Goal: Information Seeking & Learning: Compare options

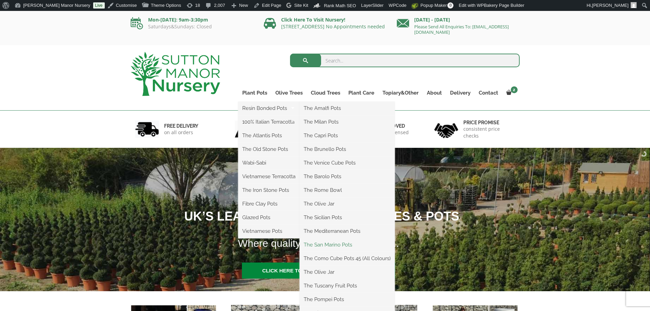
click at [328, 246] on link "The San Marino Pots" at bounding box center [346, 244] width 95 height 10
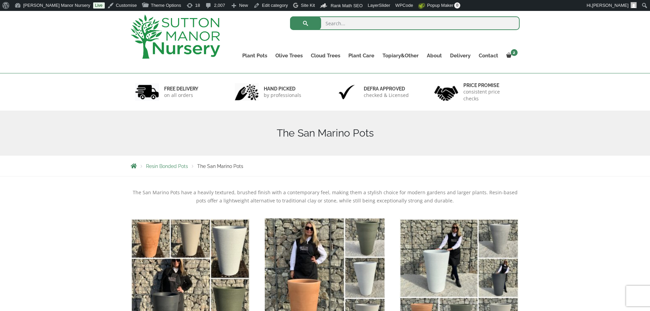
scroll to position [171, 0]
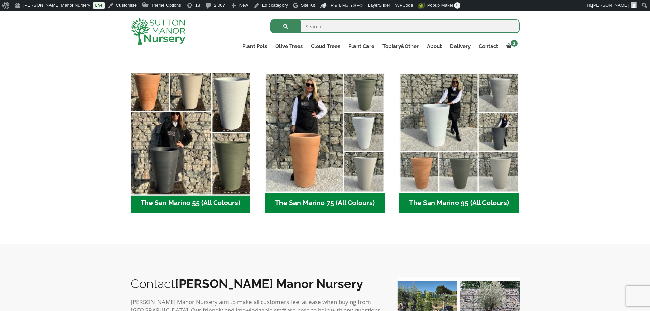
click at [215, 122] on img "Visit product category The San Marino 55 (All Colours)" at bounding box center [191, 133] width 126 height 126
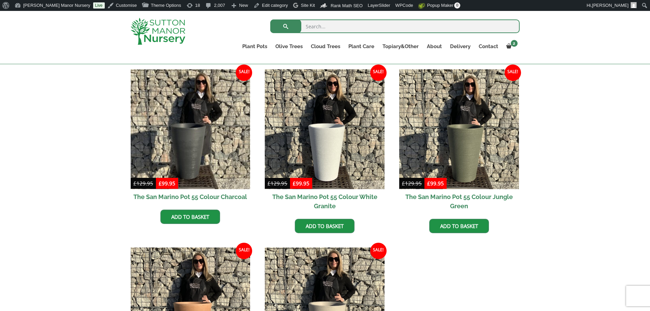
scroll to position [171, 0]
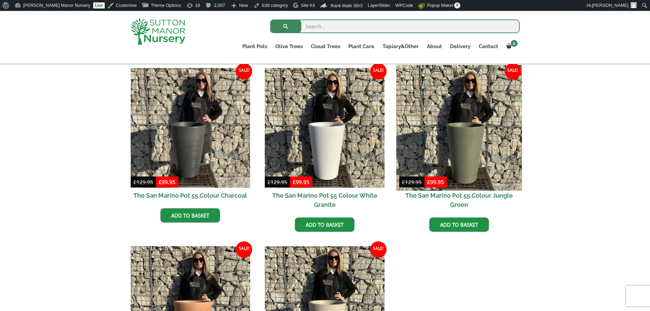
click at [482, 130] on img at bounding box center [459, 128] width 126 height 126
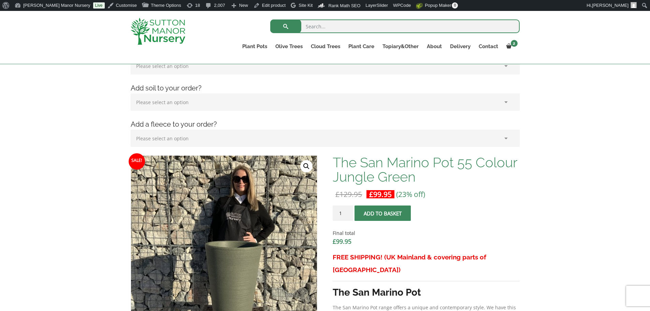
scroll to position [205, 0]
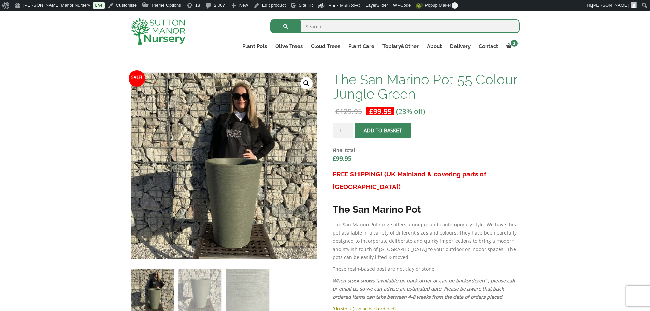
click at [162, 32] on img at bounding box center [158, 31] width 55 height 27
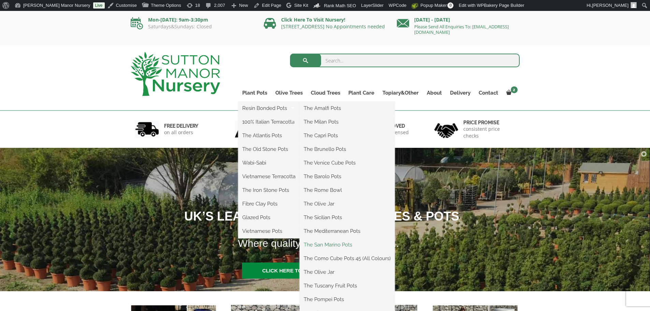
click at [322, 243] on link "The San Marino Pots" at bounding box center [346, 244] width 95 height 10
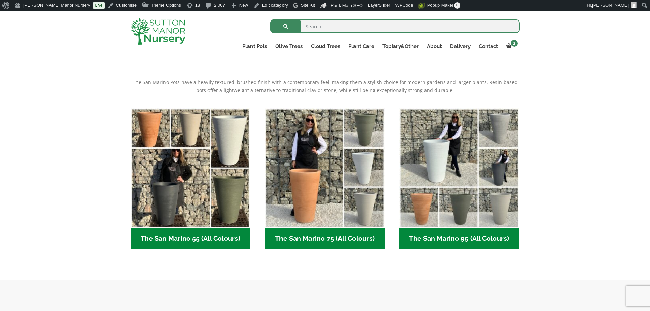
scroll to position [136, 0]
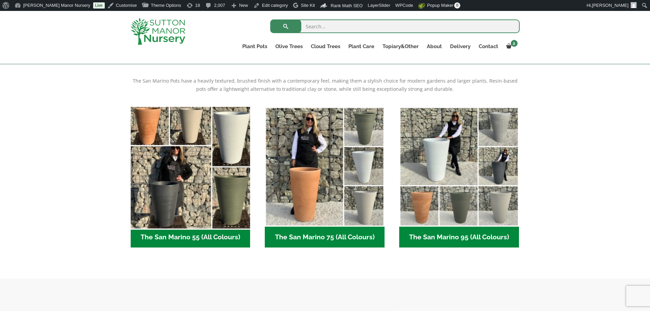
click at [205, 175] on img "Visit product category The San Marino 55 (All Colours)" at bounding box center [191, 167] width 126 height 126
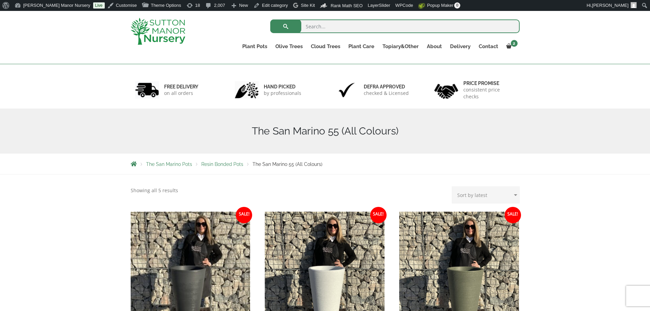
scroll to position [205, 0]
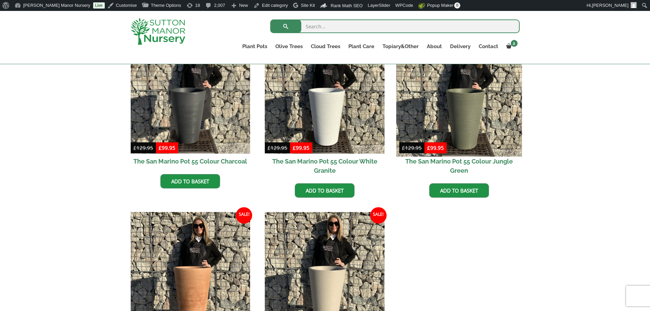
click at [470, 126] on img at bounding box center [459, 94] width 126 height 126
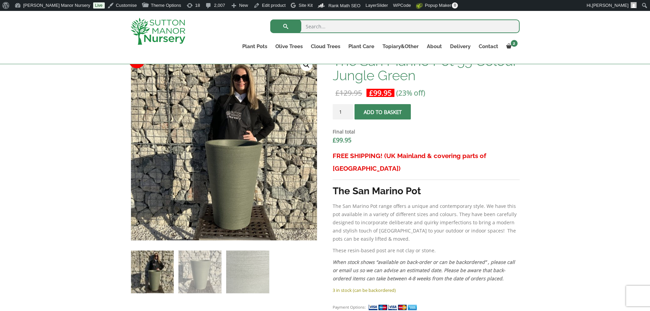
scroll to position [102, 0]
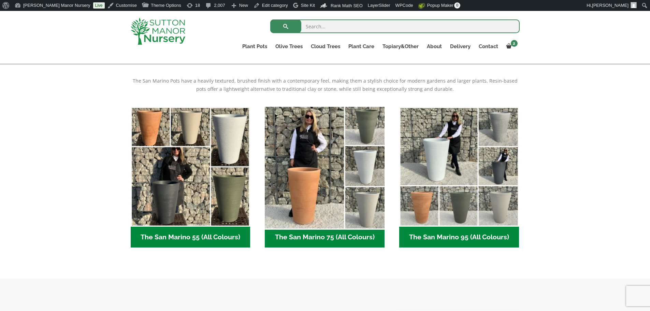
click at [304, 135] on img "Visit product category The San Marino 75 (All Colours)" at bounding box center [325, 167] width 126 height 126
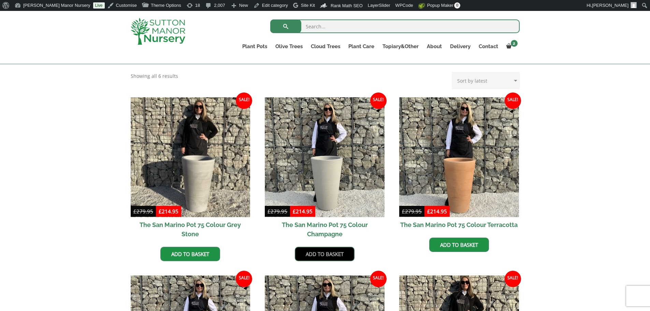
scroll to position [239, 0]
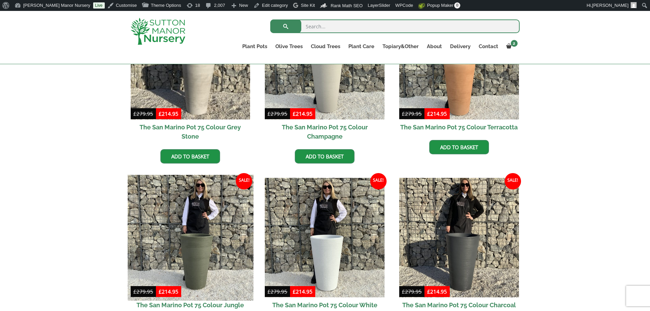
click at [212, 237] on img at bounding box center [191, 238] width 126 height 126
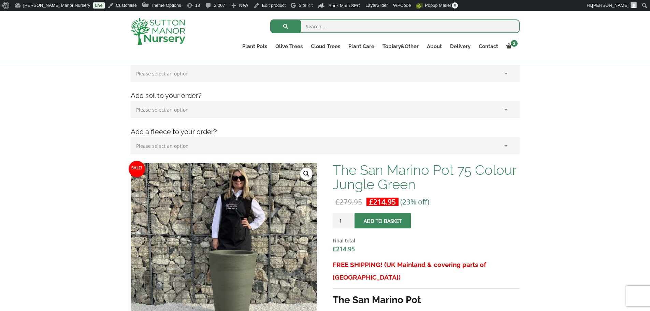
scroll to position [273, 0]
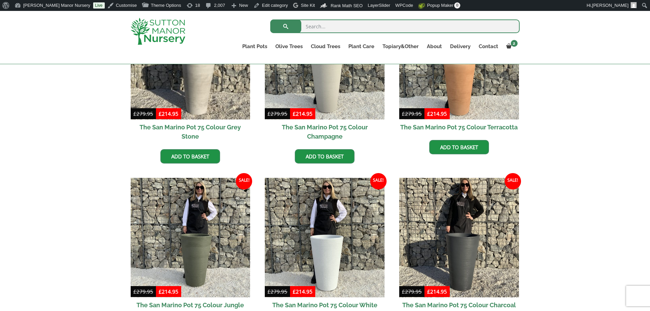
scroll to position [251, 0]
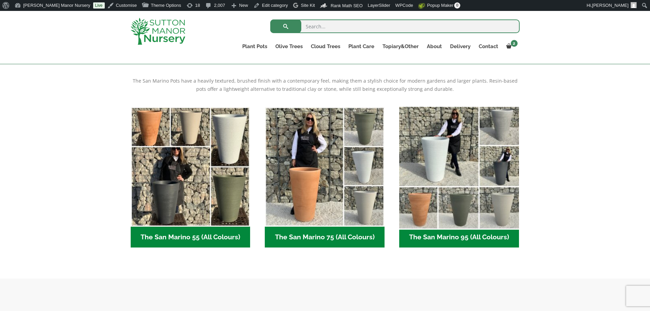
click at [448, 163] on img "Visit product category The San Marino 95 (All Colours)" at bounding box center [459, 167] width 126 height 126
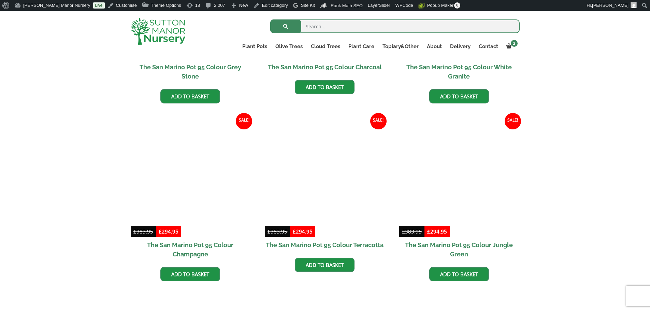
scroll to position [307, 0]
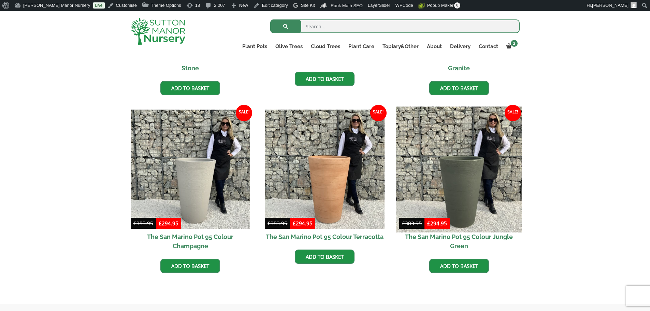
click at [498, 180] on img at bounding box center [459, 169] width 126 height 126
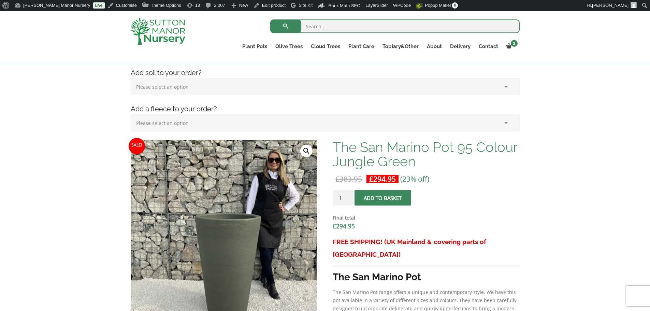
scroll to position [136, 0]
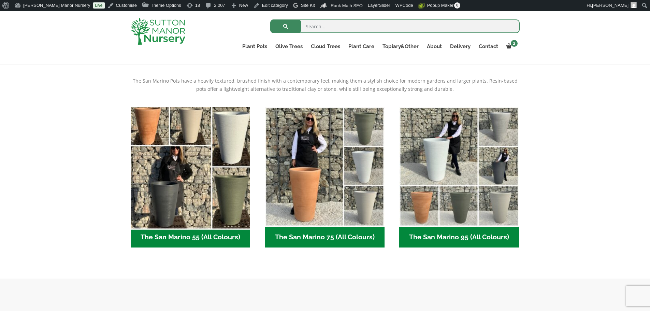
click at [239, 198] on img "Visit product category The San Marino 55 (All Colours)" at bounding box center [191, 167] width 126 height 126
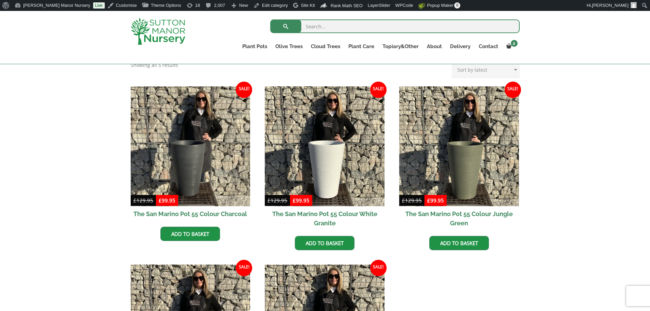
scroll to position [205, 0]
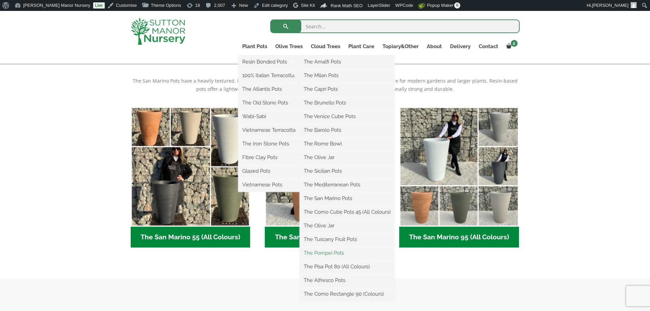
click at [332, 255] on link "The Pompei Pots" at bounding box center [346, 253] width 95 height 10
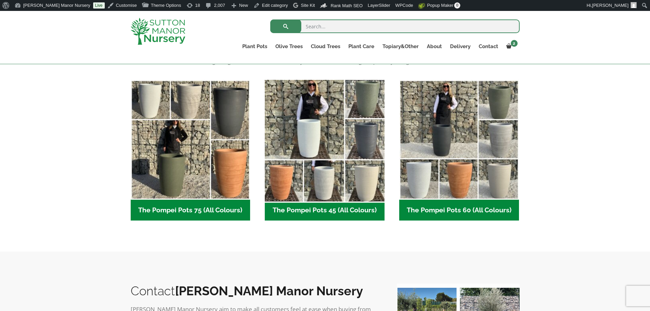
scroll to position [171, 0]
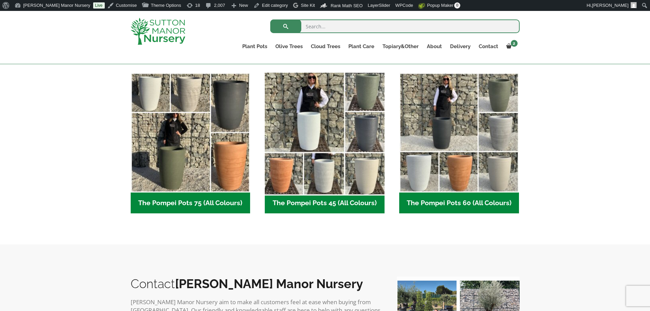
click at [342, 154] on img "Visit product category The Pompei Pots 45 (All Colours)" at bounding box center [325, 133] width 126 height 126
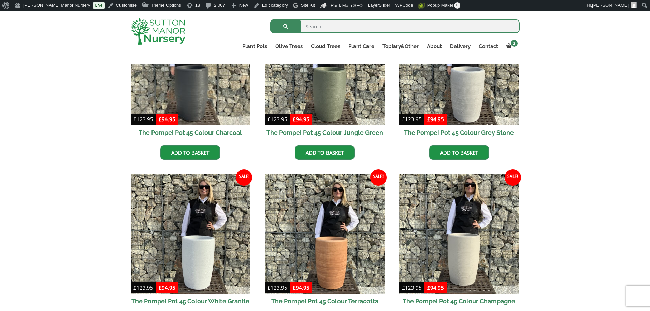
scroll to position [239, 0]
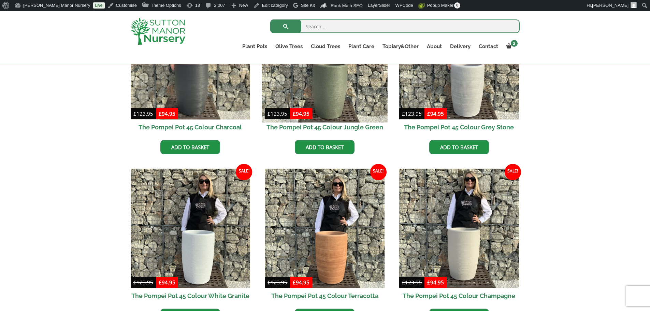
click at [359, 89] on img at bounding box center [325, 60] width 126 height 126
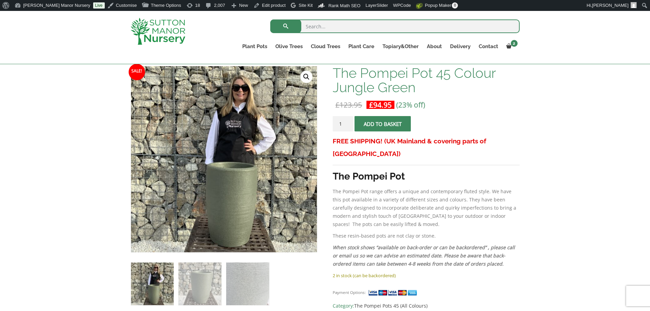
scroll to position [102, 0]
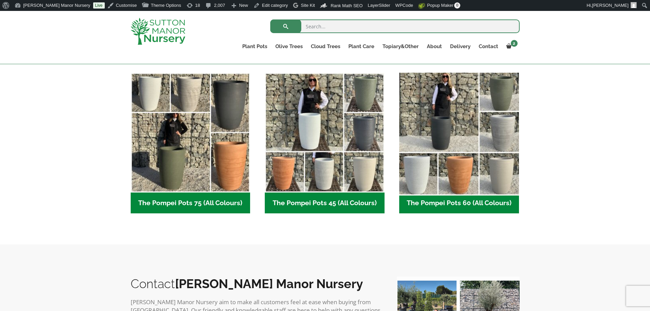
click at [448, 125] on img "Visit product category The Pompei Pots 60 (All Colours)" at bounding box center [459, 133] width 126 height 126
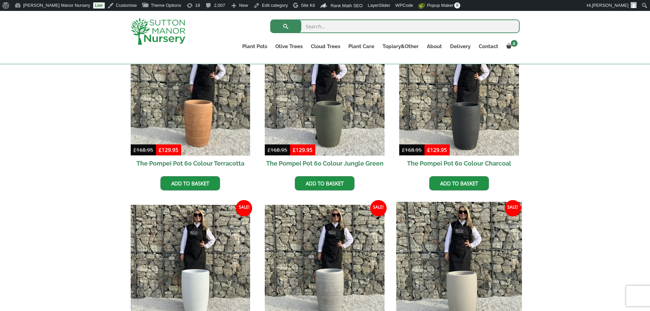
scroll to position [205, 0]
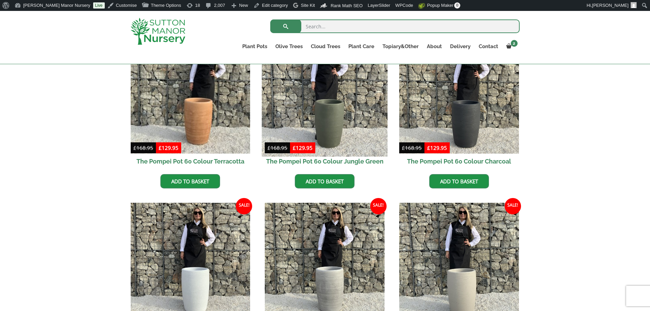
click at [335, 98] on img at bounding box center [325, 94] width 126 height 126
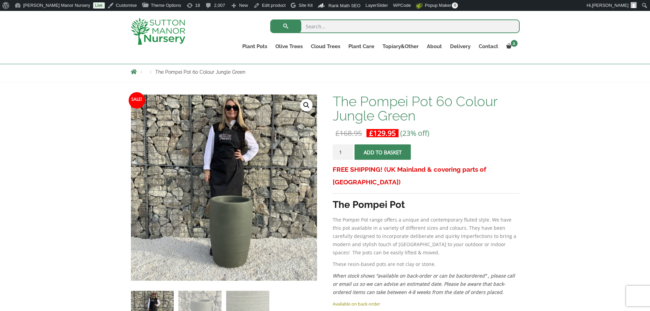
scroll to position [68, 0]
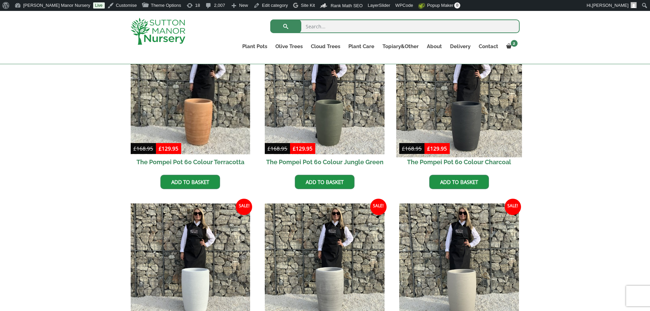
click at [457, 112] on img at bounding box center [459, 94] width 126 height 126
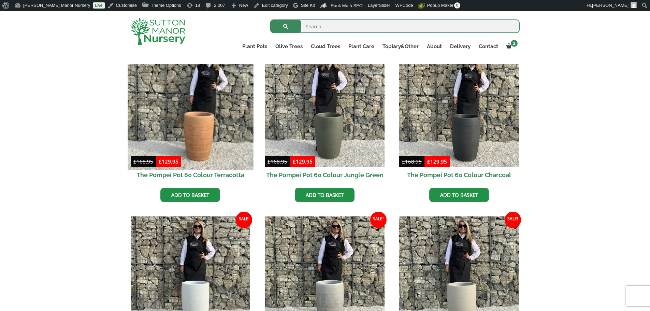
scroll to position [203, 0]
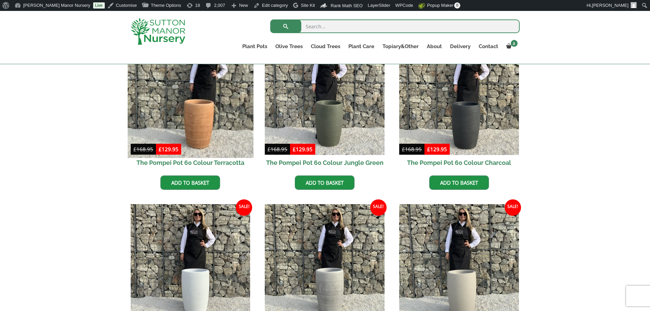
click at [224, 109] on img at bounding box center [191, 95] width 126 height 126
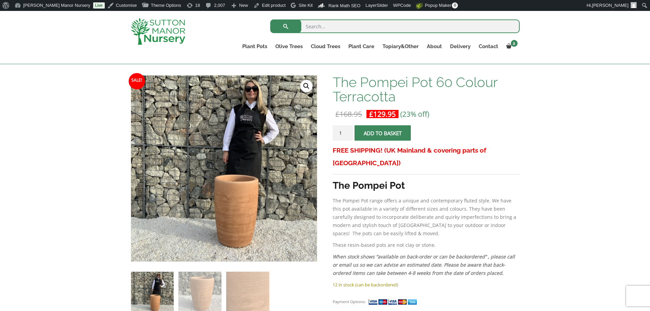
scroll to position [102, 0]
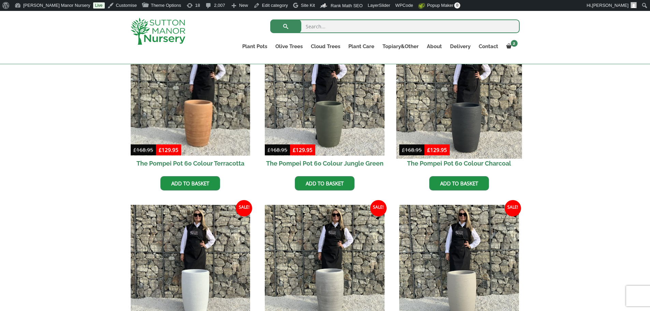
click at [440, 121] on img at bounding box center [459, 96] width 126 height 126
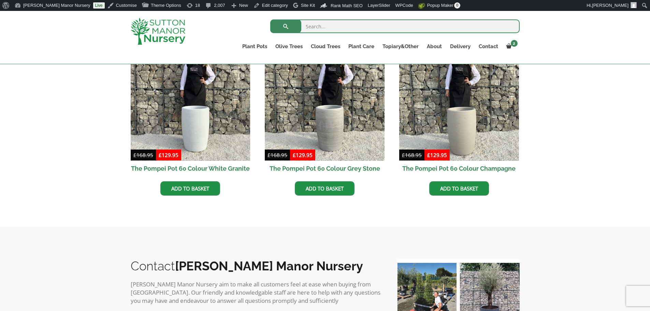
scroll to position [372, 0]
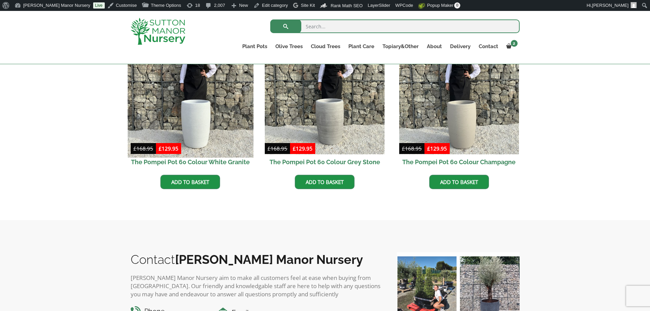
click at [224, 95] on img at bounding box center [191, 95] width 126 height 126
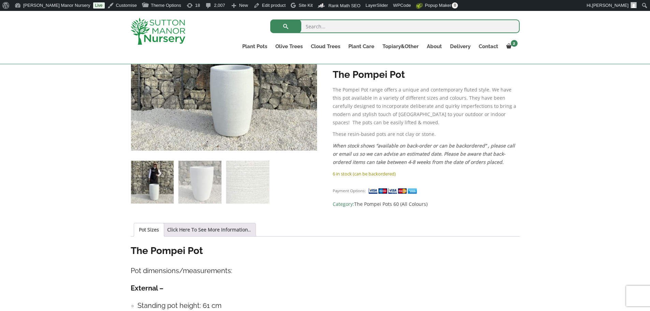
scroll to position [205, 0]
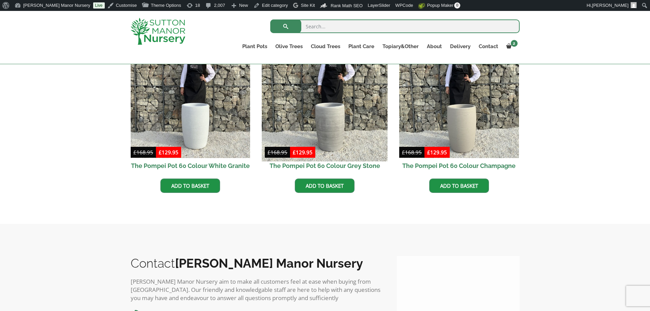
click at [342, 115] on img at bounding box center [325, 98] width 126 height 126
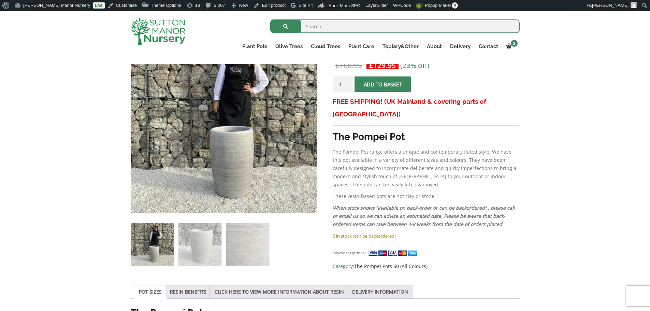
scroll to position [171, 0]
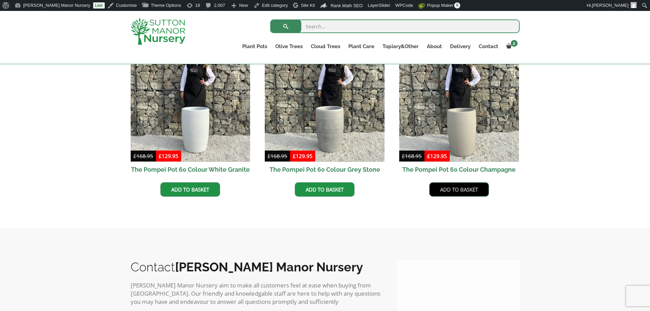
scroll to position [377, 0]
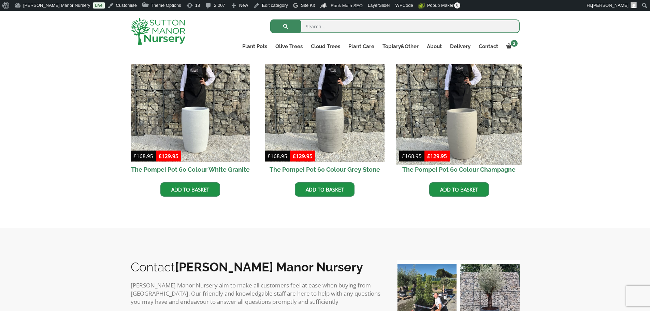
click at [479, 123] on img at bounding box center [459, 102] width 126 height 126
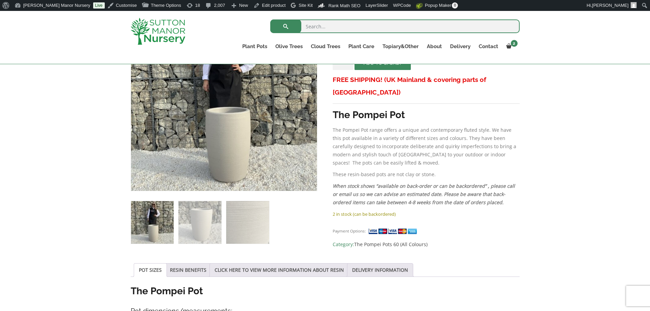
scroll to position [171, 0]
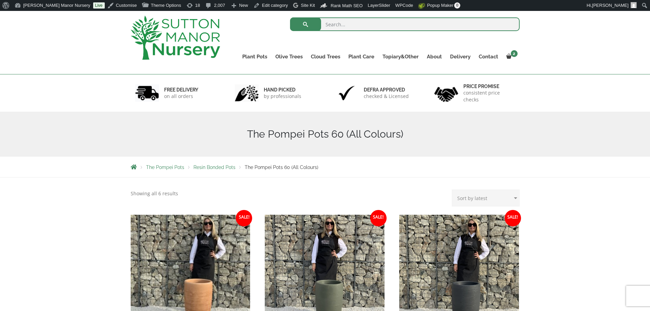
scroll to position [24, 0]
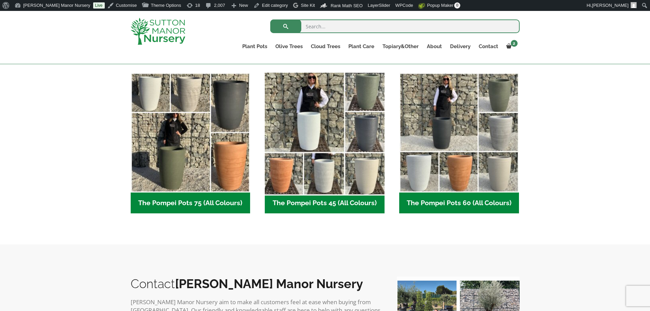
click at [364, 149] on img "Visit product category The Pompei Pots 45 (All Colours)" at bounding box center [325, 133] width 126 height 126
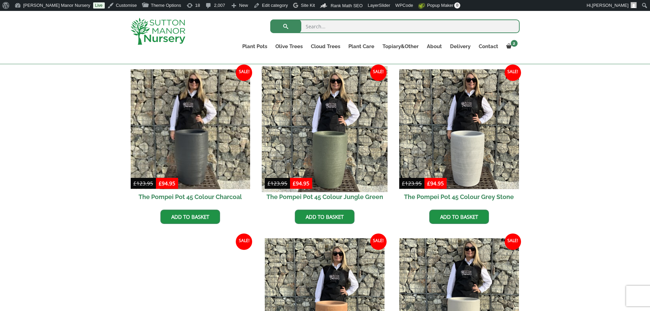
scroll to position [171, 0]
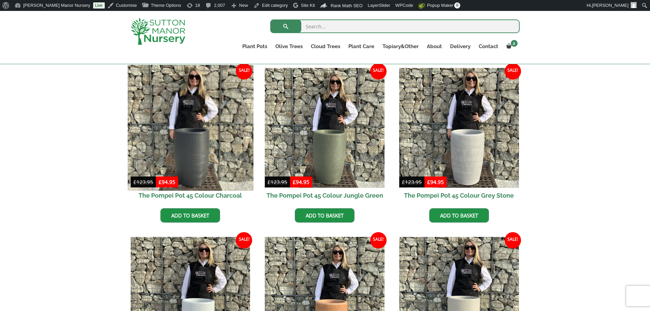
click at [235, 129] on img at bounding box center [191, 128] width 126 height 126
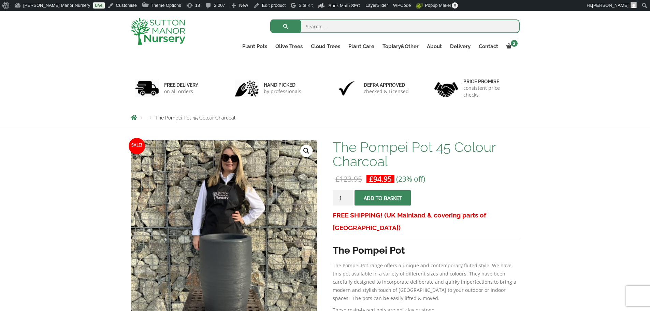
scroll to position [102, 0]
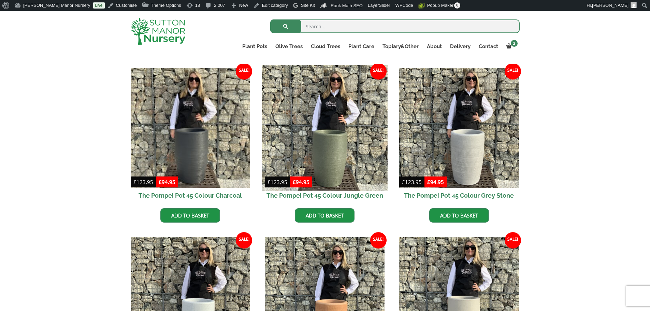
click at [339, 102] on img at bounding box center [325, 128] width 126 height 126
